Goal: Task Accomplishment & Management: Use online tool/utility

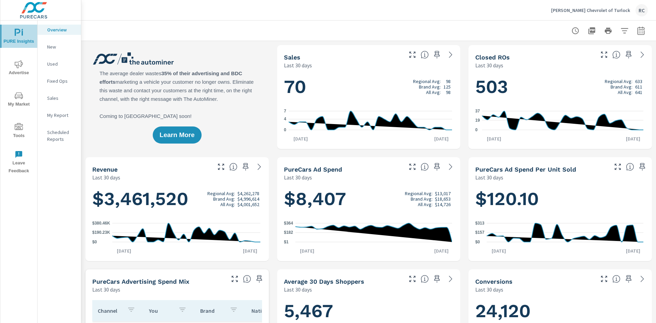
click at [21, 34] on icon "nav menu" at bounding box center [19, 33] width 8 height 8
click at [15, 105] on span "My Market" at bounding box center [18, 100] width 33 height 17
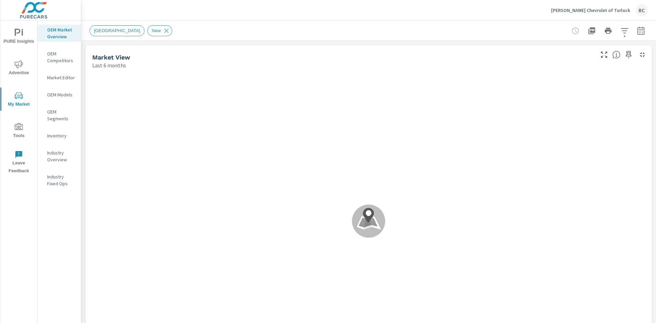
click at [58, 139] on div "Inventory" at bounding box center [59, 136] width 43 height 10
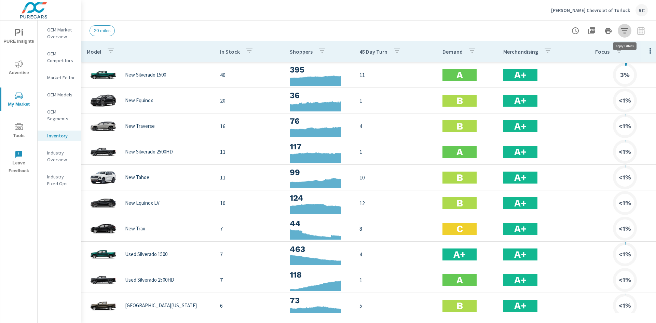
click at [624, 28] on icon "button" at bounding box center [625, 31] width 8 height 8
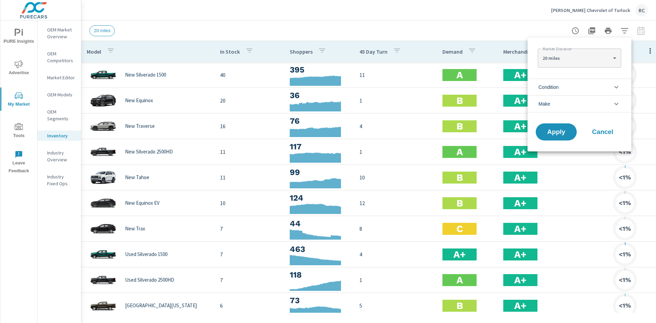
click at [421, 13] on div at bounding box center [328, 161] width 656 height 323
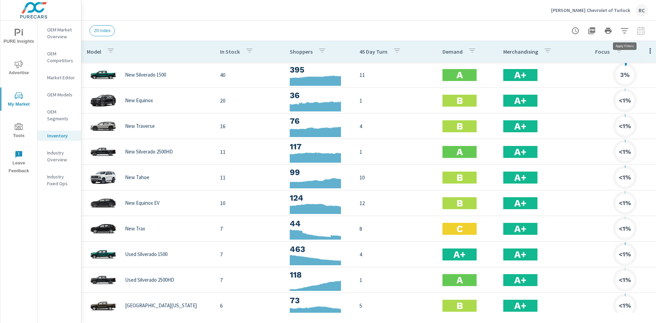
click at [623, 31] on icon "button" at bounding box center [624, 30] width 7 height 5
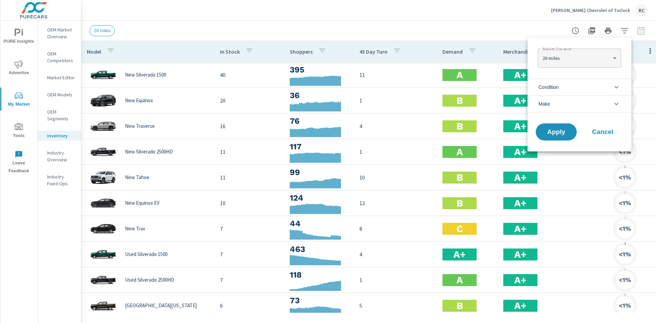
click at [561, 85] on li "Condition" at bounding box center [580, 87] width 104 height 17
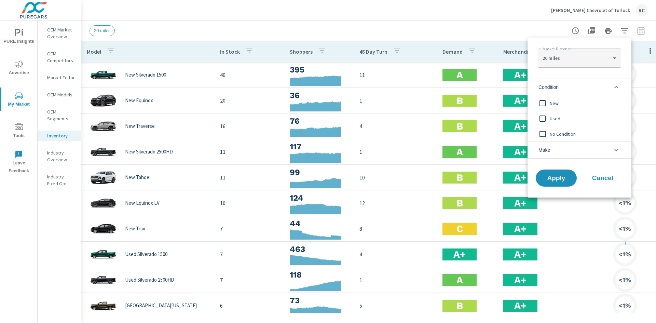
click at [546, 103] on input "filter options" at bounding box center [542, 103] width 14 height 14
click at [555, 151] on li "Make" at bounding box center [580, 149] width 104 height 17
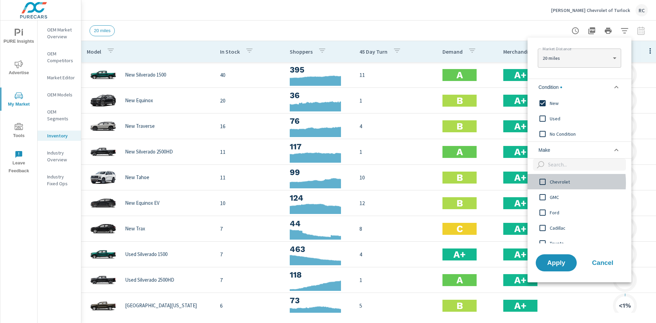
click at [544, 183] on input "filter options" at bounding box center [542, 182] width 14 height 14
click at [553, 272] on div "Apply Cancel" at bounding box center [580, 264] width 104 height 36
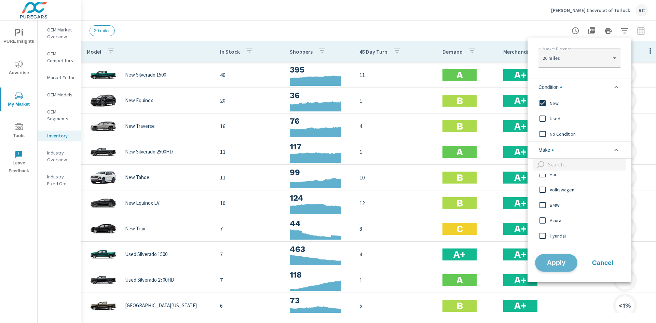
click at [555, 269] on button "Apply" at bounding box center [556, 263] width 42 height 18
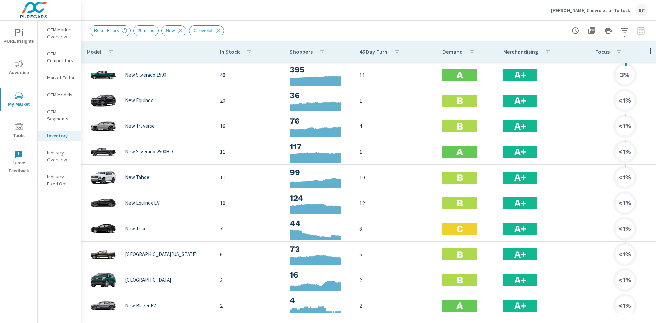
click at [17, 71] on span "Advertise" at bounding box center [18, 68] width 33 height 17
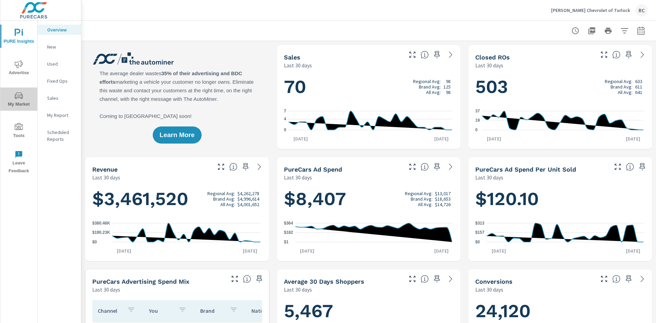
click at [13, 92] on span "My Market" at bounding box center [18, 100] width 33 height 17
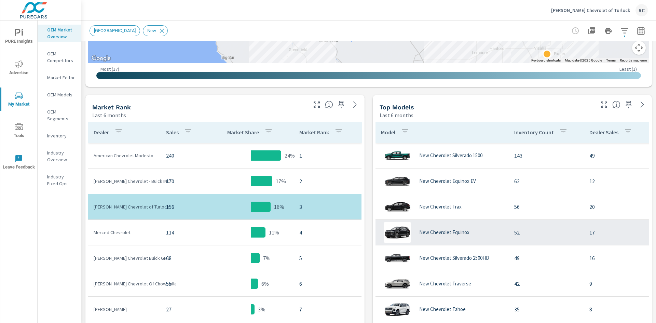
scroll to position [342, 0]
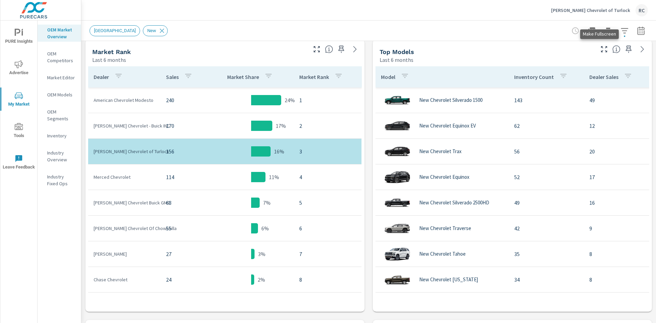
click at [600, 47] on icon "button" at bounding box center [604, 49] width 8 height 8
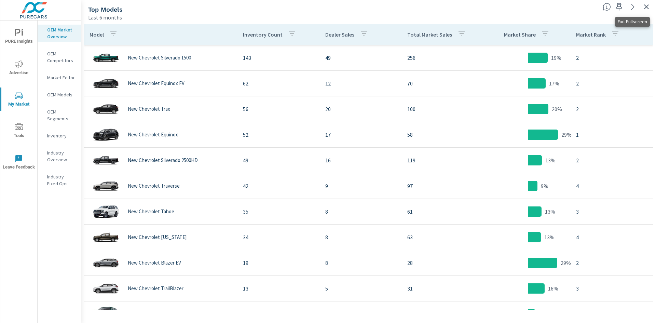
click at [641, 6] on button "button" at bounding box center [646, 6] width 11 height 11
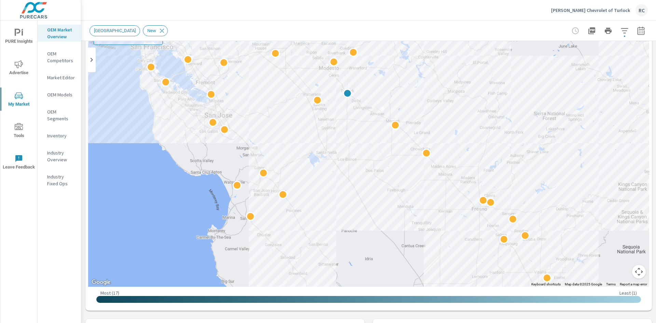
scroll to position [171, 0]
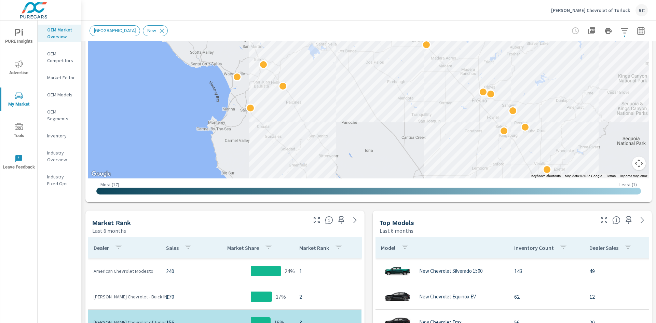
scroll to position [137, 0]
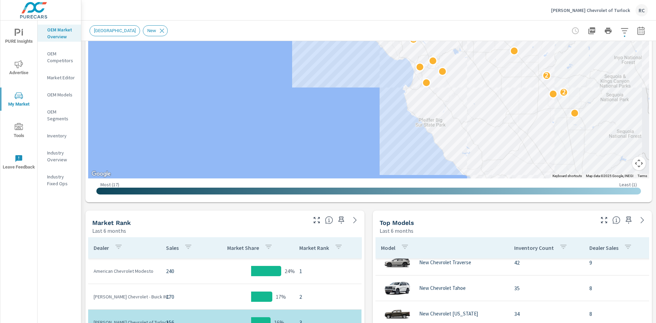
click at [621, 31] on icon "button" at bounding box center [625, 31] width 8 height 8
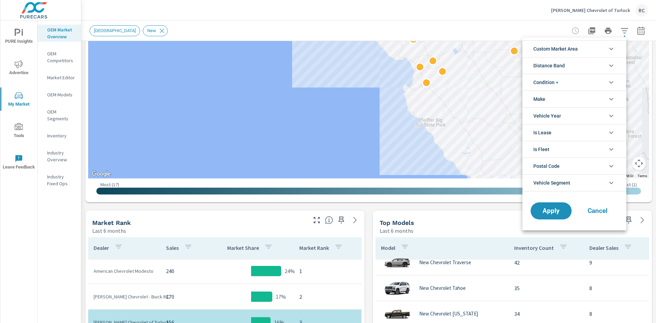
click at [588, 178] on li "Vehicle Segment" at bounding box center [574, 182] width 104 height 17
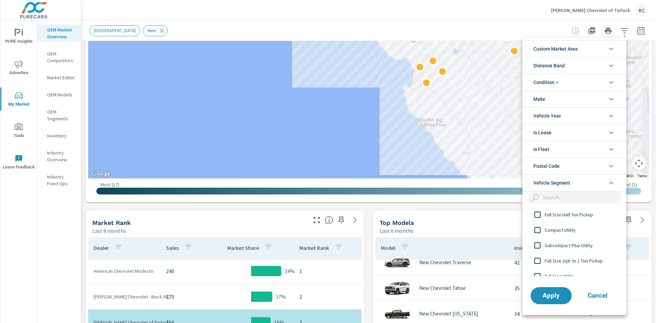
click at [588, 182] on li "Vehicle Segment" at bounding box center [574, 182] width 104 height 17
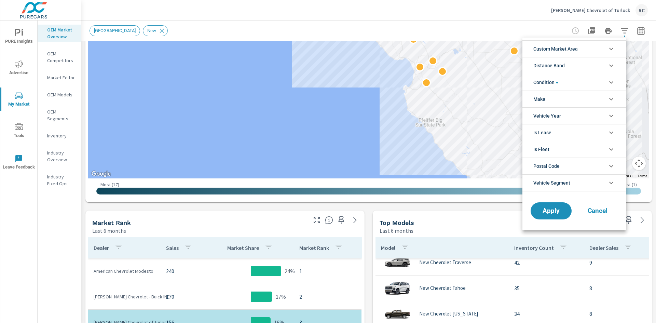
click at [566, 80] on li "Condition" at bounding box center [574, 82] width 104 height 17
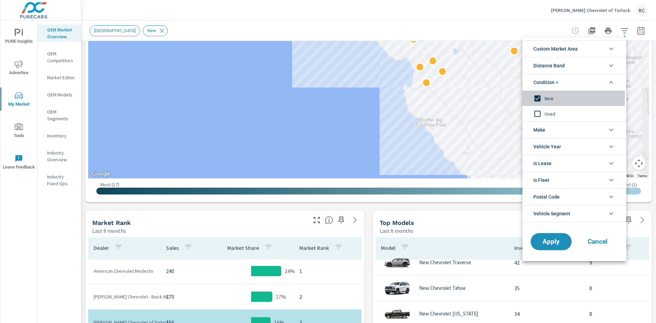
click at [537, 99] on input "filter options" at bounding box center [537, 98] width 14 height 14
click at [536, 113] on input "filter options" at bounding box center [537, 114] width 14 height 14
click at [560, 246] on button "Apply" at bounding box center [551, 242] width 42 height 18
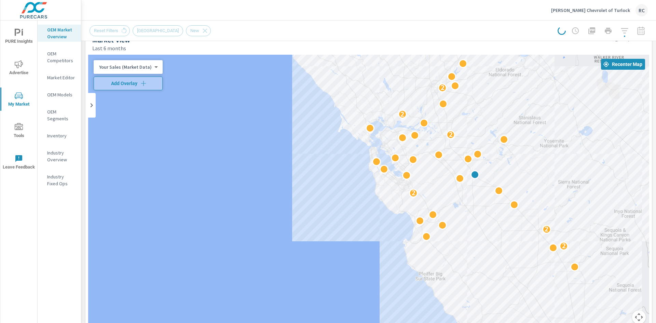
scroll to position [0, 0]
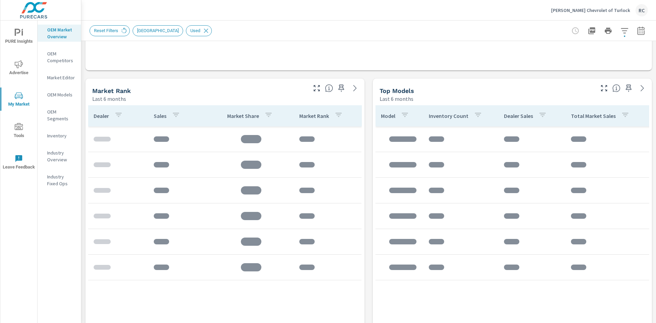
scroll to position [308, 0]
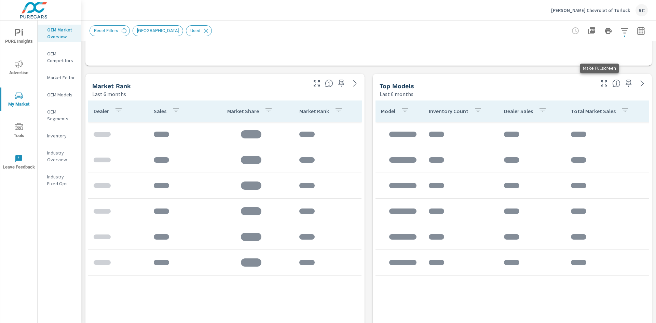
click at [601, 84] on icon "button" at bounding box center [604, 83] width 8 height 8
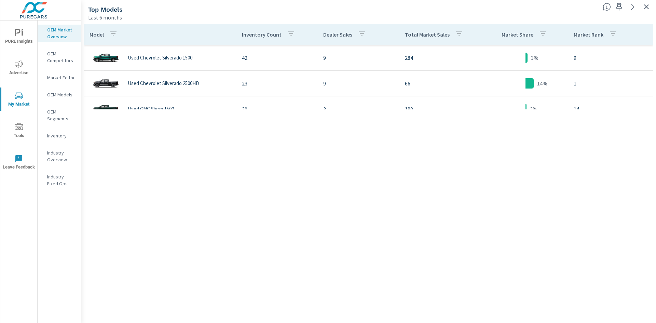
scroll to position [26, 0]
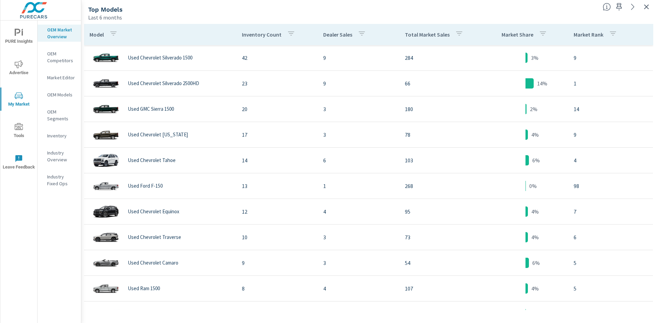
click at [648, 9] on icon "button" at bounding box center [646, 7] width 8 height 8
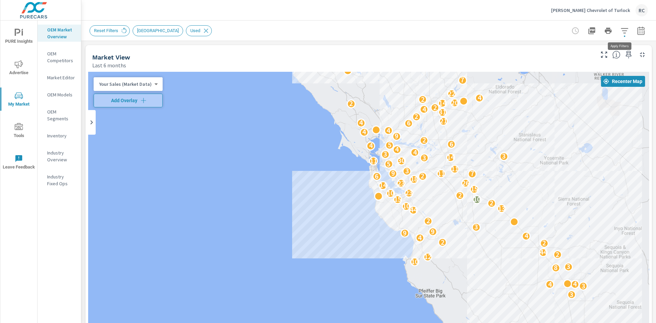
click at [621, 31] on icon "button" at bounding box center [624, 30] width 7 height 5
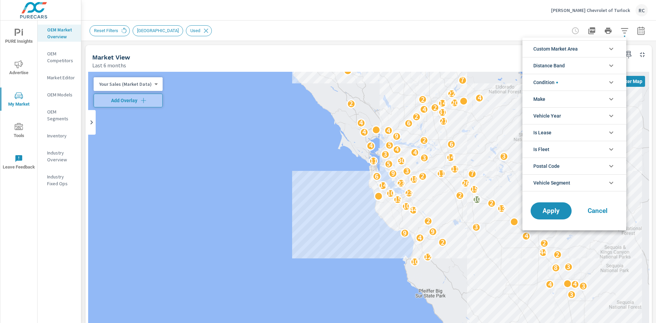
scroll to position [15, 0]
click at [575, 51] on span "Custom Market Area" at bounding box center [555, 49] width 44 height 16
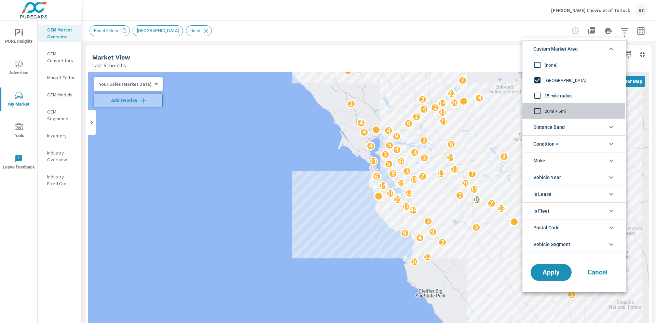
click at [539, 111] on input "filter options" at bounding box center [537, 111] width 14 height 14
click at [606, 128] on li "Distance Band" at bounding box center [574, 127] width 104 height 17
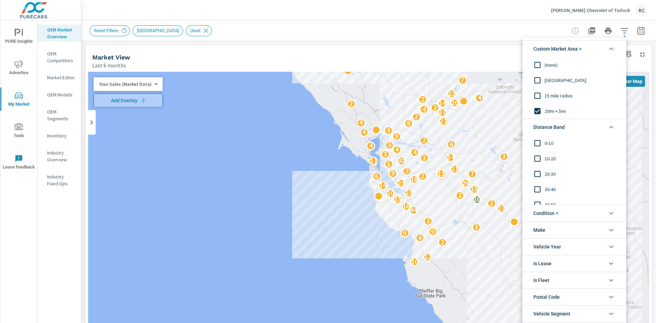
click at [608, 126] on icon "filter options" at bounding box center [611, 127] width 8 height 8
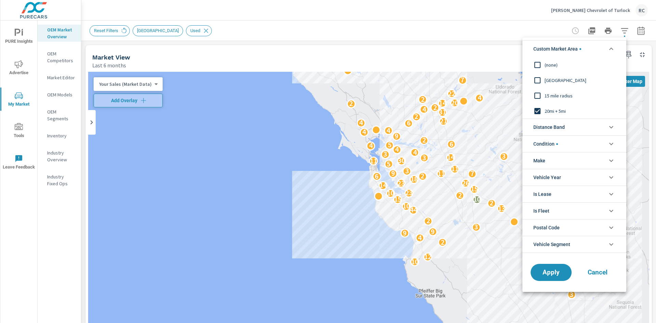
click at [608, 147] on icon "filter options" at bounding box center [611, 144] width 8 height 8
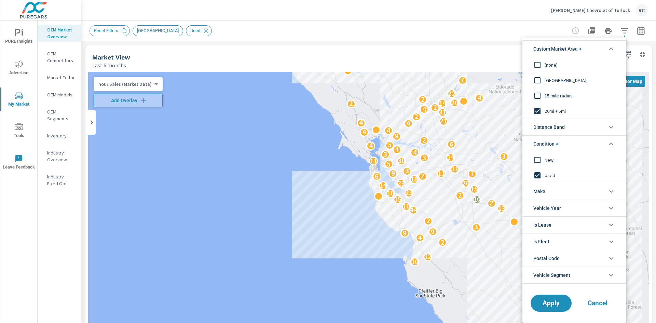
scroll to position [0, 0]
click at [608, 147] on icon "filter options" at bounding box center [611, 144] width 8 height 8
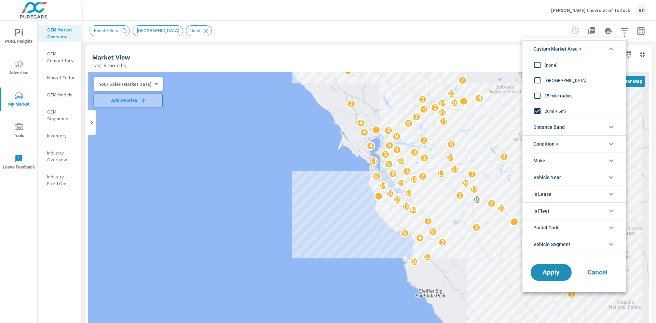
click at [621, 35] on div at bounding box center [328, 161] width 656 height 323
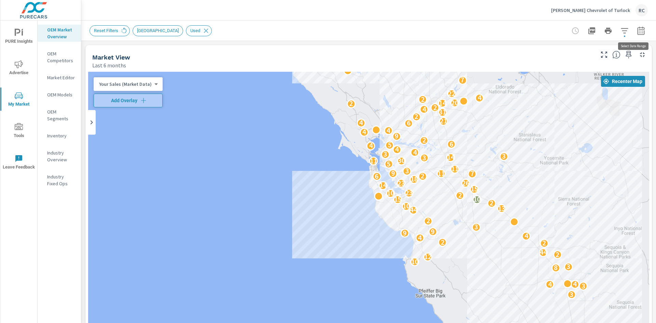
click at [637, 29] on icon "button" at bounding box center [640, 30] width 7 height 8
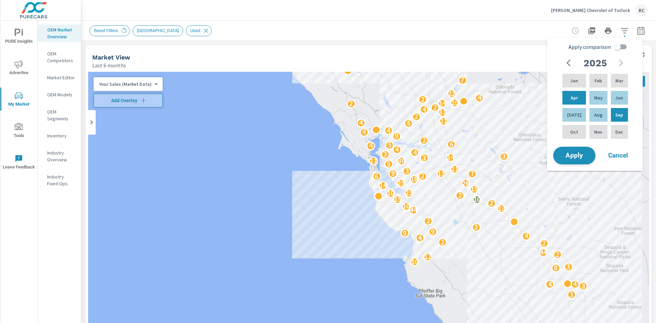
click at [582, 159] on span "Apply" at bounding box center [574, 155] width 28 height 6
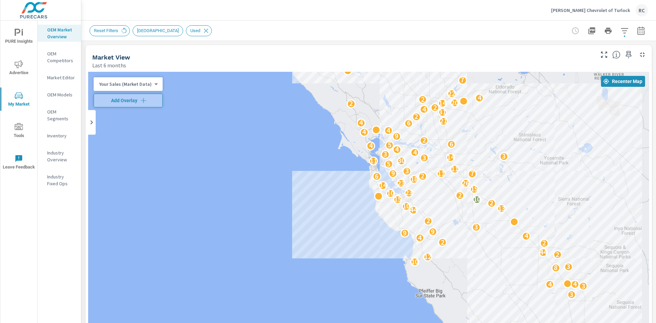
click at [605, 29] on icon "button" at bounding box center [608, 31] width 7 height 6
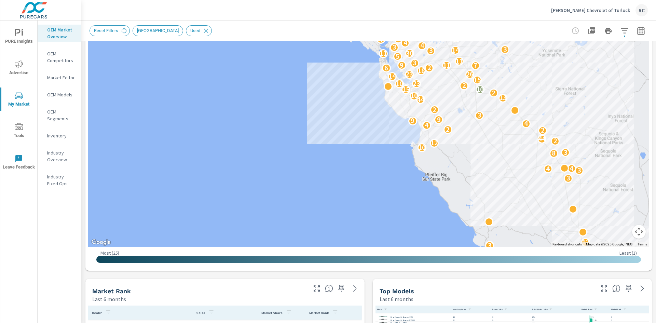
scroll to position [171, 0]
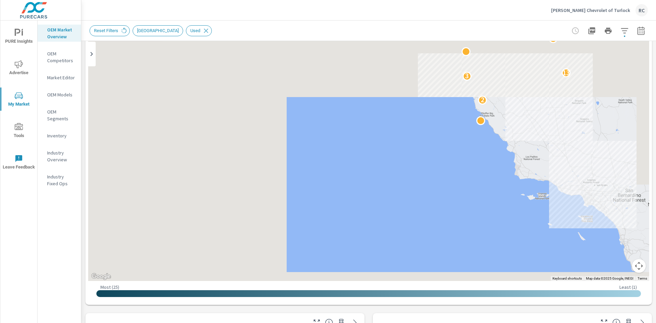
scroll to position [34, 0]
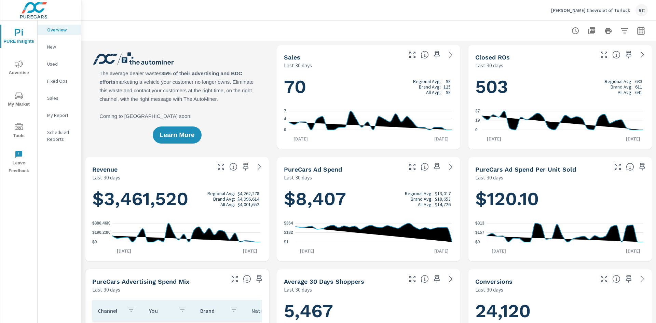
click at [18, 91] on button "My Market" at bounding box center [18, 98] width 37 height 23
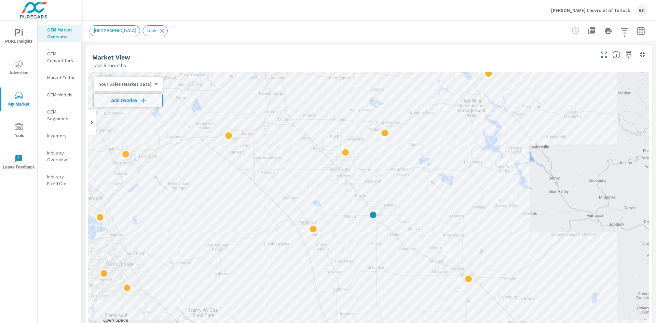
click at [19, 66] on icon "nav menu" at bounding box center [19, 64] width 8 height 8
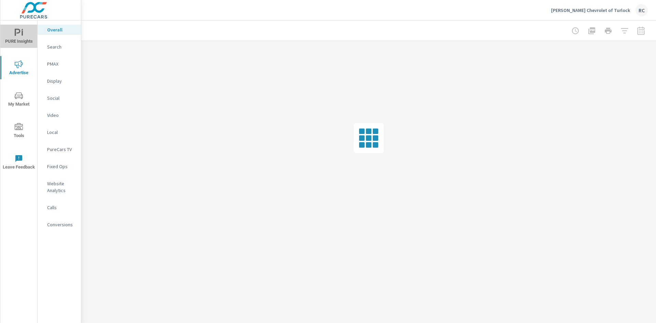
click at [19, 37] on icon "nav menu" at bounding box center [19, 33] width 8 height 8
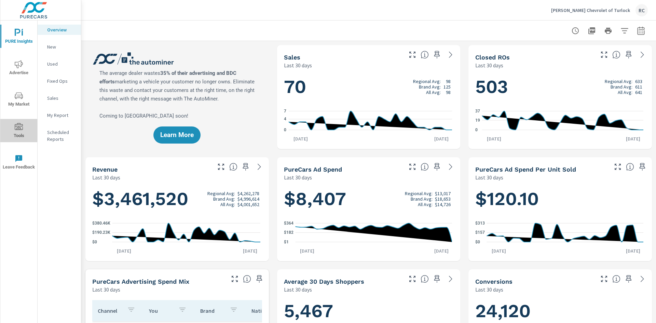
click at [23, 134] on span "Tools" at bounding box center [18, 131] width 33 height 17
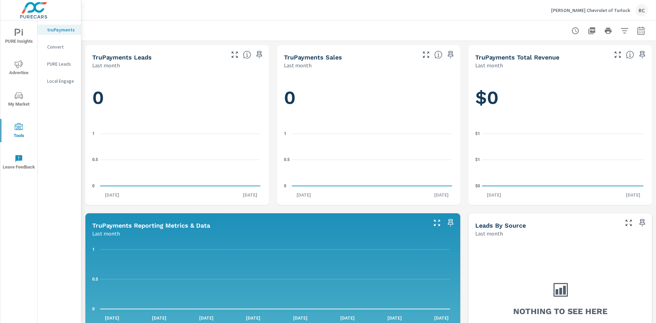
click at [17, 45] on span "PURE Insights" at bounding box center [18, 37] width 33 height 17
